Goal: Task Accomplishment & Management: Manage account settings

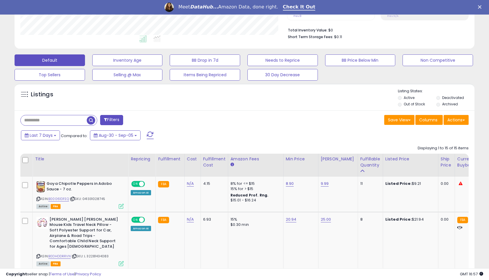
scroll to position [144, 0]
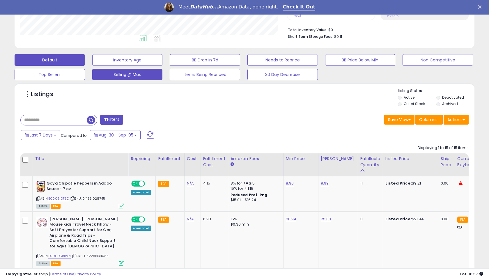
drag, startPoint x: 148, startPoint y: 134, endPoint x: 136, endPoint y: 132, distance: 11.8
click at [149, 132] on span at bounding box center [150, 135] width 7 height 8
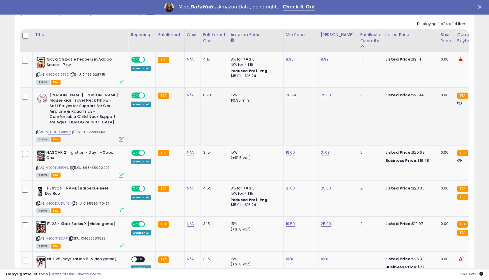
scroll to position [267, 0]
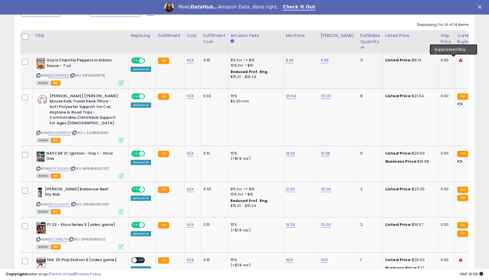
click at [459, 60] on icon at bounding box center [461, 60] width 4 height 4
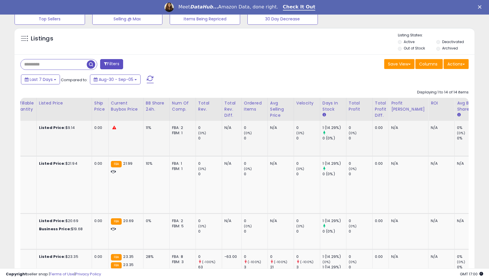
scroll to position [0, 343]
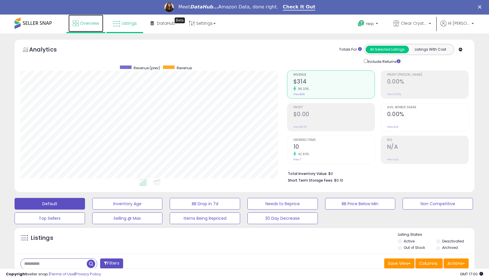
click at [97, 23] on span "Overview" at bounding box center [89, 23] width 19 height 6
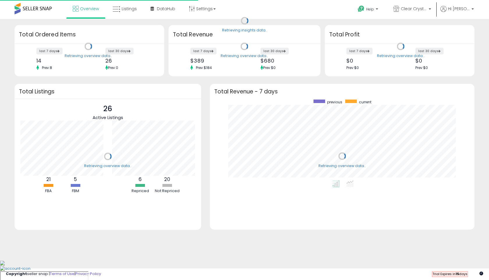
scroll to position [81, 253]
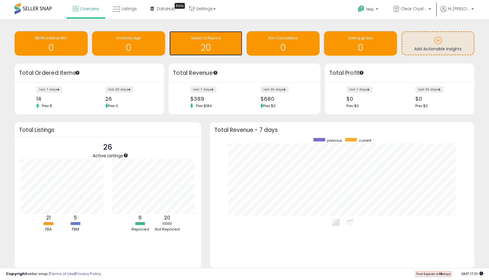
click at [200, 43] on h1 "20" at bounding box center [205, 48] width 67 height 10
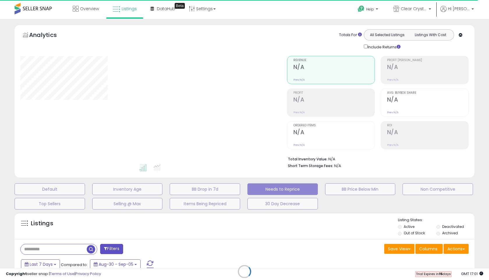
select select "**"
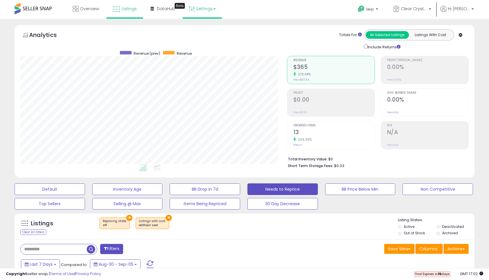
click at [205, 11] on link "Settings" at bounding box center [203, 8] width 36 height 17
click at [211, 29] on link "Store settings" at bounding box center [203, 30] width 26 height 6
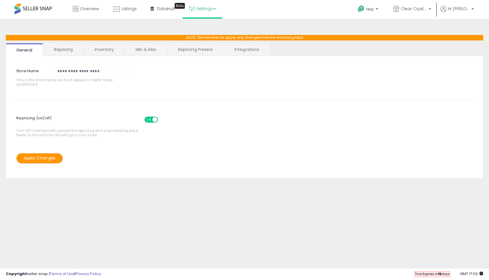
click at [63, 49] on link "Repricing" at bounding box center [64, 49] width 40 height 12
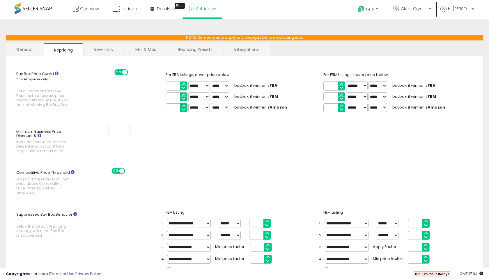
click at [109, 52] on link "Inventory" at bounding box center [104, 49] width 40 height 12
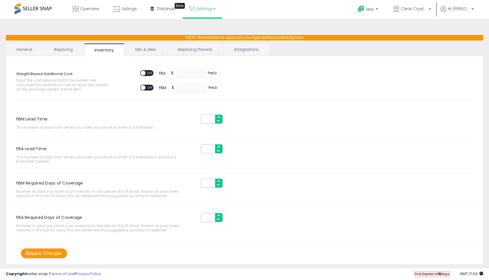
click at [151, 49] on link "Min & Max" at bounding box center [146, 49] width 42 height 12
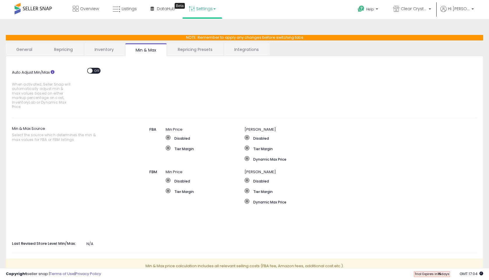
click at [181, 50] on link "Repricing Presets" at bounding box center [195, 49] width 56 height 12
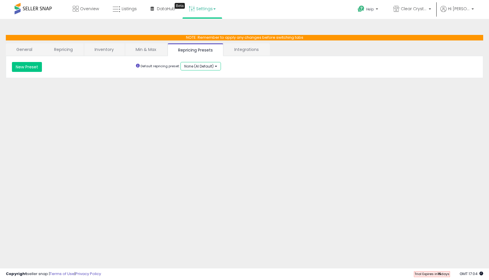
click at [215, 64] on button "None (AI Default)" at bounding box center [200, 66] width 40 height 8
click at [251, 53] on link "Integrations" at bounding box center [246, 49] width 45 height 12
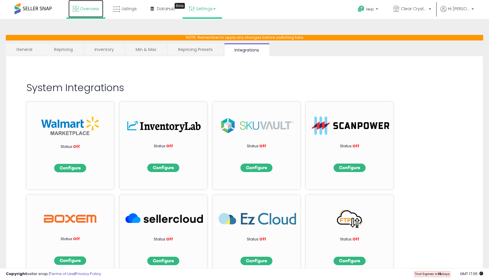
click at [85, 8] on span "Overview" at bounding box center [89, 9] width 19 height 6
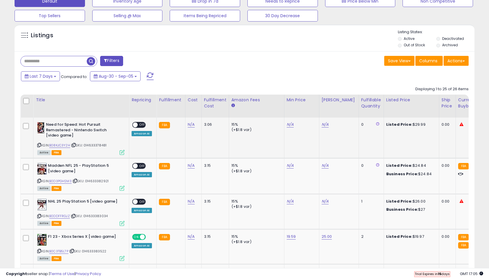
scroll to position [205, 0]
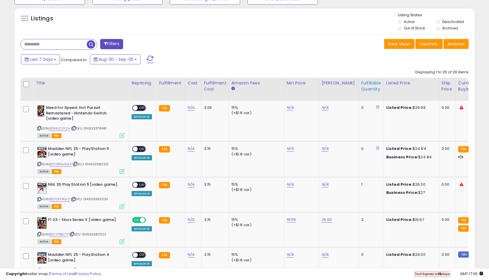
click at [365, 87] on div "Fulfillable Quantity" at bounding box center [371, 86] width 20 height 12
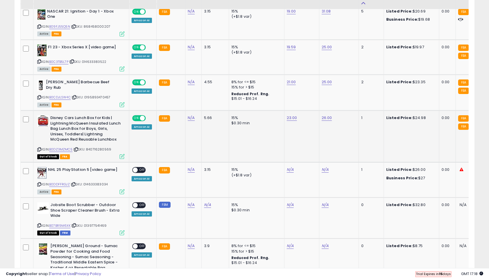
scroll to position [403, 0]
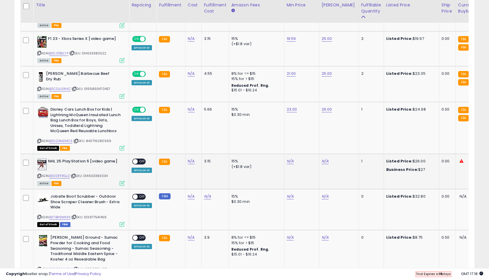
click at [96, 173] on span "| SKU: 014633383034" at bounding box center [89, 175] width 37 height 5
copy span "014633383034"
click at [287, 158] on link "N/A" at bounding box center [290, 161] width 7 height 6
type input "*****"
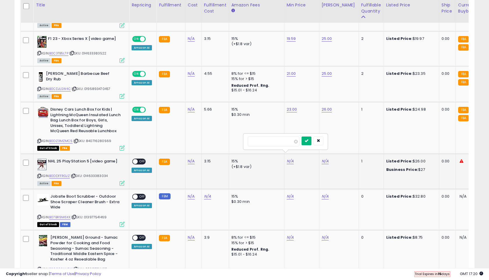
click at [308, 139] on icon "submit" at bounding box center [306, 140] width 3 height 3
click at [322, 158] on link "N/A" at bounding box center [325, 161] width 7 height 6
type input "**"
click at [343, 142] on icon "submit" at bounding box center [341, 140] width 3 height 3
click at [137, 159] on span at bounding box center [135, 161] width 5 height 5
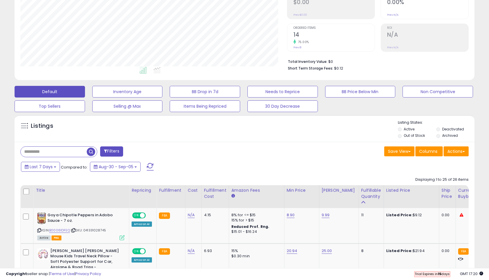
scroll to position [95, 0]
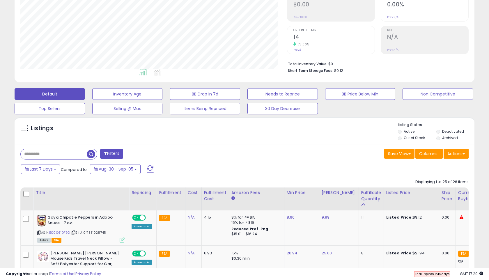
click at [402, 137] on li "Out of Stock" at bounding box center [417, 138] width 38 height 6
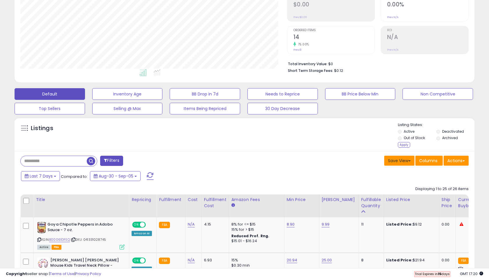
click at [411, 161] on button "Save View" at bounding box center [399, 161] width 30 height 10
click at [400, 170] on link "Save As New View" at bounding box center [382, 172] width 62 height 9
click at [360, 159] on input "text" at bounding box center [354, 161] width 35 height 10
type input "*"
type input "*******"
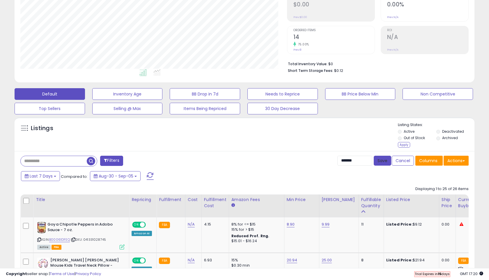
click at [380, 162] on button "Save" at bounding box center [382, 161] width 17 height 10
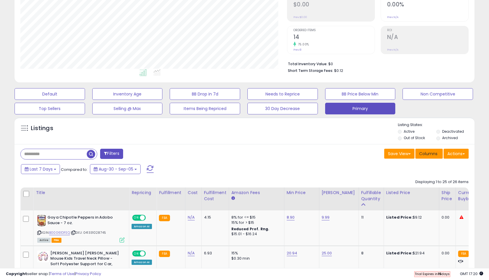
click at [426, 156] on span "Columns" at bounding box center [428, 154] width 18 height 6
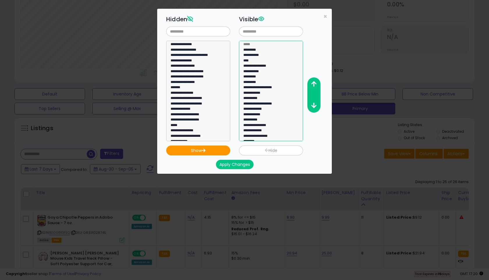
select select "**********"
click at [270, 99] on option "**********" at bounding box center [271, 99] width 56 height 6
click at [274, 149] on button "Hide" at bounding box center [271, 151] width 64 height 10
select select
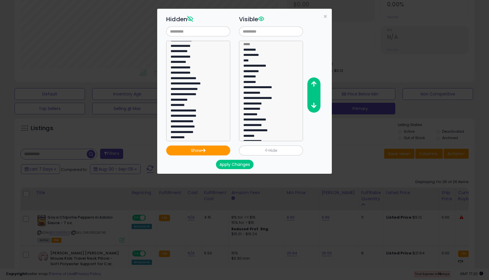
click at [238, 164] on button "Apply Changes" at bounding box center [235, 164] width 38 height 9
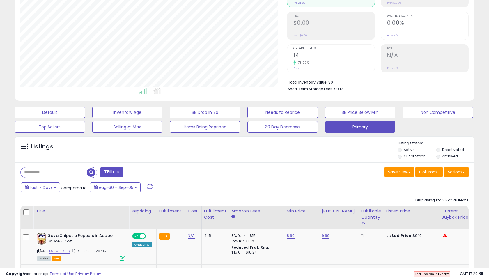
scroll to position [119, 266]
click at [363, 131] on button "Primary" at bounding box center [360, 127] width 70 height 12
click at [402, 157] on li "Out of Stock" at bounding box center [417, 157] width 38 height 6
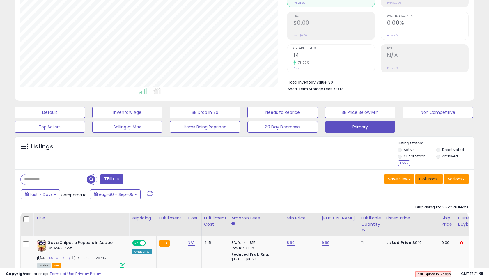
click at [435, 178] on span "Columns" at bounding box center [428, 179] width 18 height 6
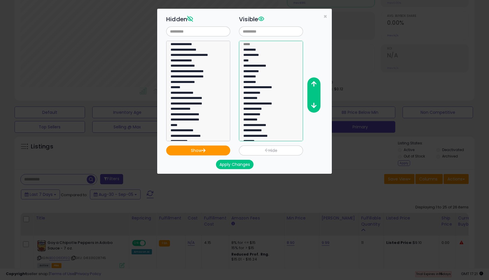
select select "**********"
click at [249, 100] on option "**********" at bounding box center [271, 99] width 56 height 6
click at [276, 152] on button "Hide" at bounding box center [271, 151] width 64 height 10
select select
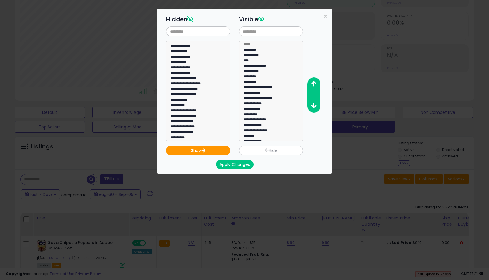
click at [246, 162] on button "Apply Changes" at bounding box center [235, 164] width 38 height 9
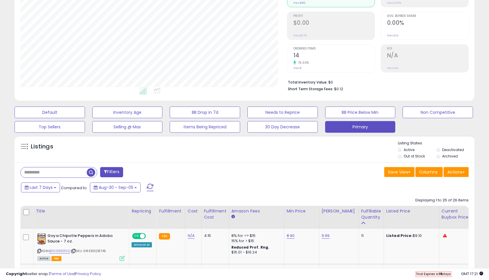
scroll to position [119, 266]
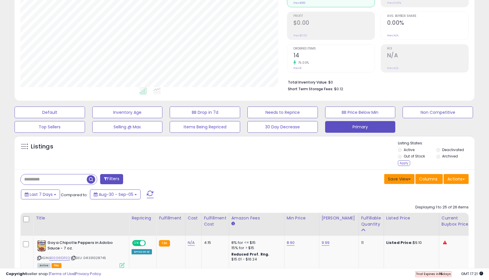
click at [397, 180] on button "Save View" at bounding box center [399, 179] width 30 height 10
click at [390, 199] on link "Update Current View" at bounding box center [382, 201] width 62 height 9
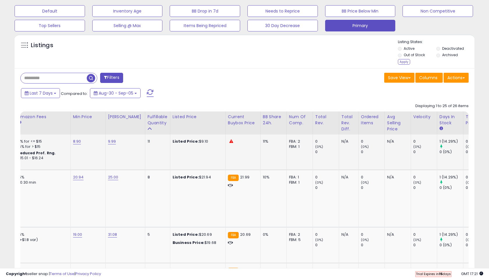
scroll to position [0, 0]
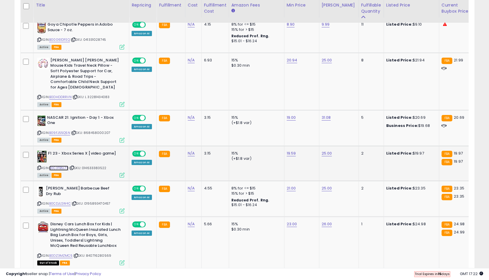
click at [62, 166] on link "B0C3TB5L7P" at bounding box center [58, 168] width 19 height 5
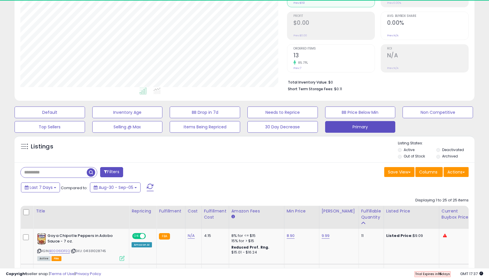
scroll to position [119, 266]
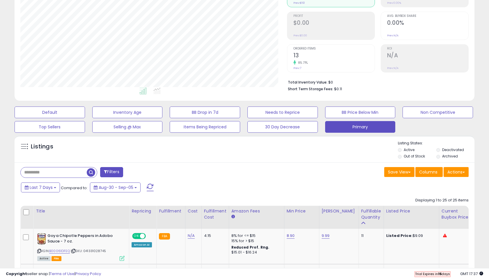
click at [404, 158] on label "Out of Stock" at bounding box center [414, 156] width 21 height 5
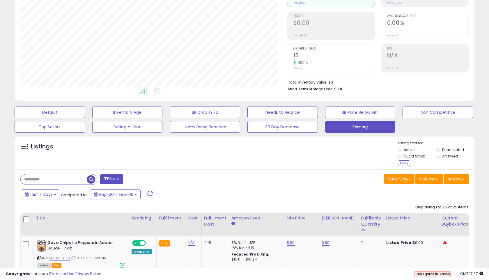
drag, startPoint x: 407, startPoint y: 160, endPoint x: 397, endPoint y: 161, distance: 9.6
click at [407, 160] on div "Apply" at bounding box center [404, 163] width 12 height 6
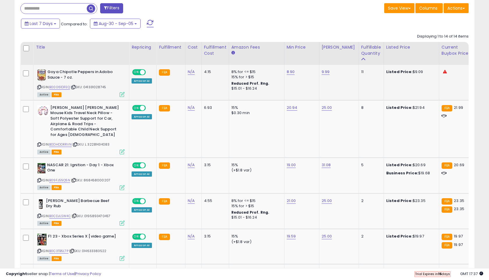
scroll to position [242, 0]
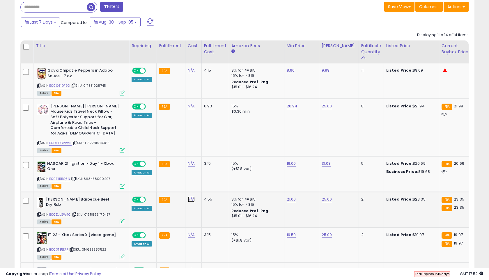
click at [191, 196] on link "N/A" at bounding box center [191, 199] width 7 height 6
type input "**"
click at [213, 179] on button "submit" at bounding box center [208, 179] width 10 height 9
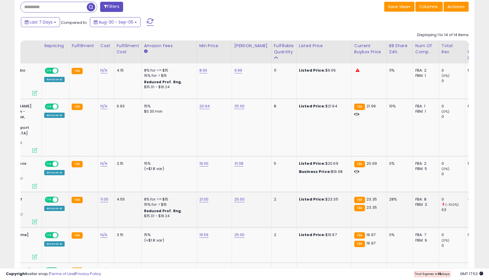
scroll to position [0, 0]
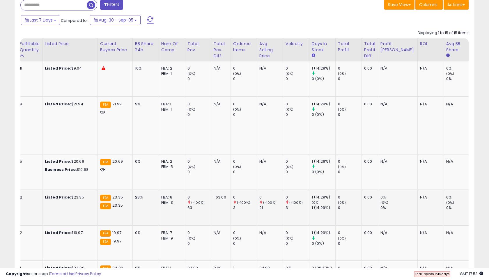
scroll to position [0, 346]
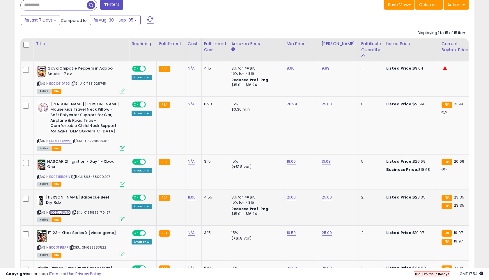
click at [64, 210] on link "B0CDJLSW4C" at bounding box center [60, 212] width 22 height 5
click at [63, 210] on link "B0CDJLSW4C" at bounding box center [60, 212] width 22 height 5
